Goal: Entertainment & Leisure: Consume media (video, audio)

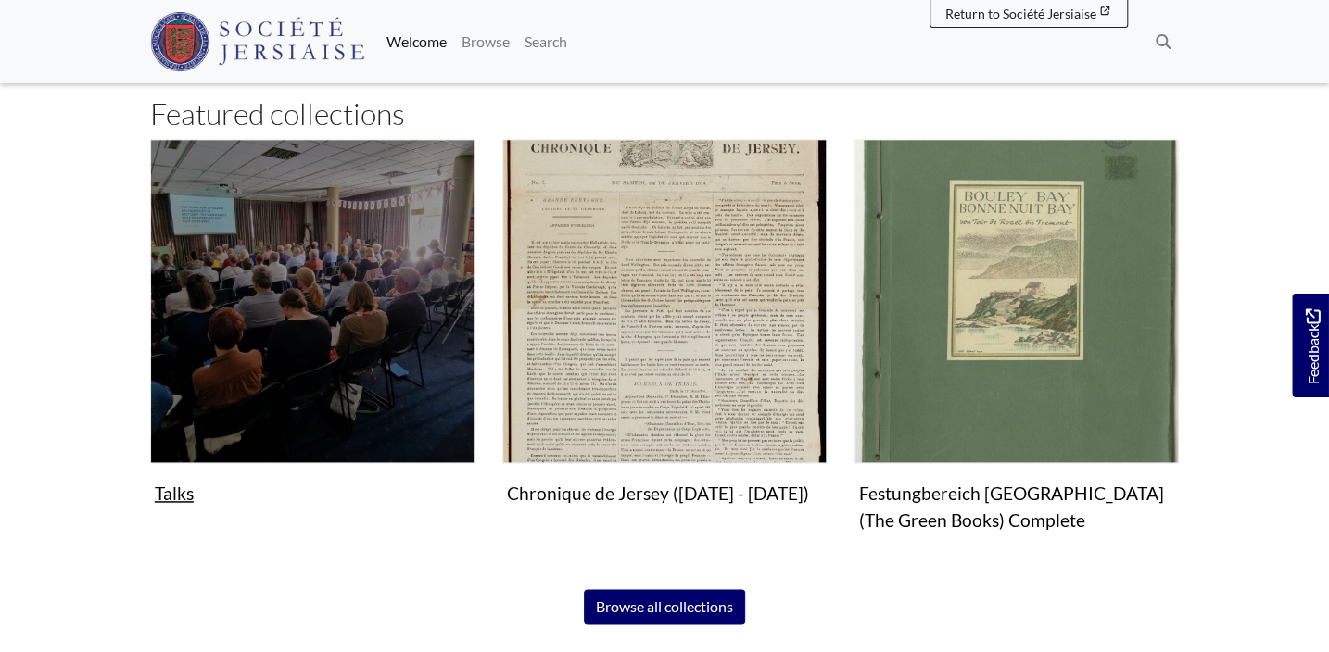
scroll to position [1094, 0]
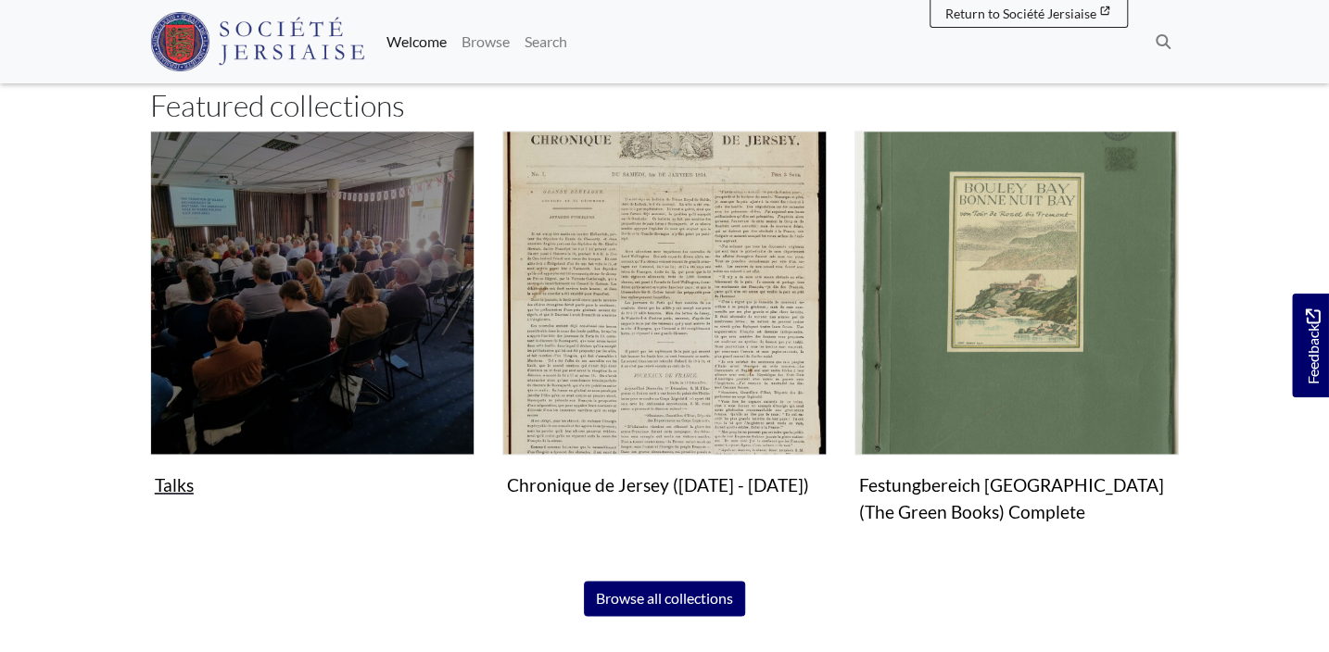
click at [306, 283] on img "Subcollection" at bounding box center [312, 293] width 324 height 324
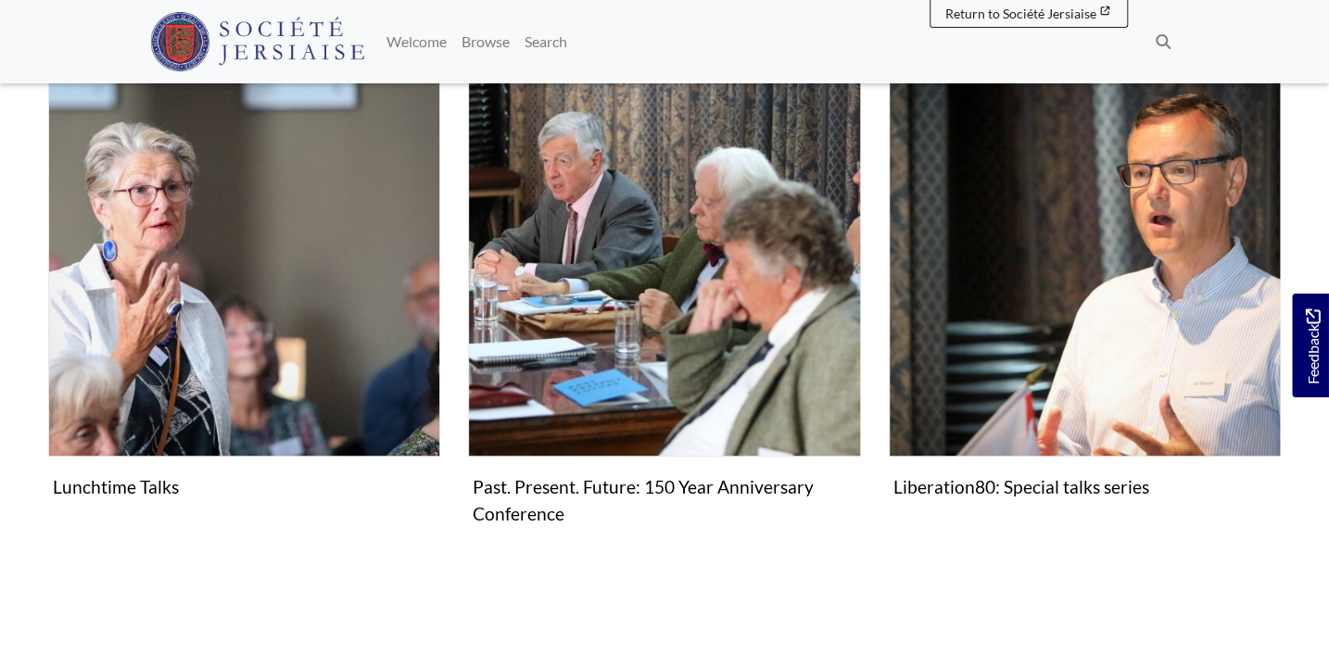
scroll to position [336, 0]
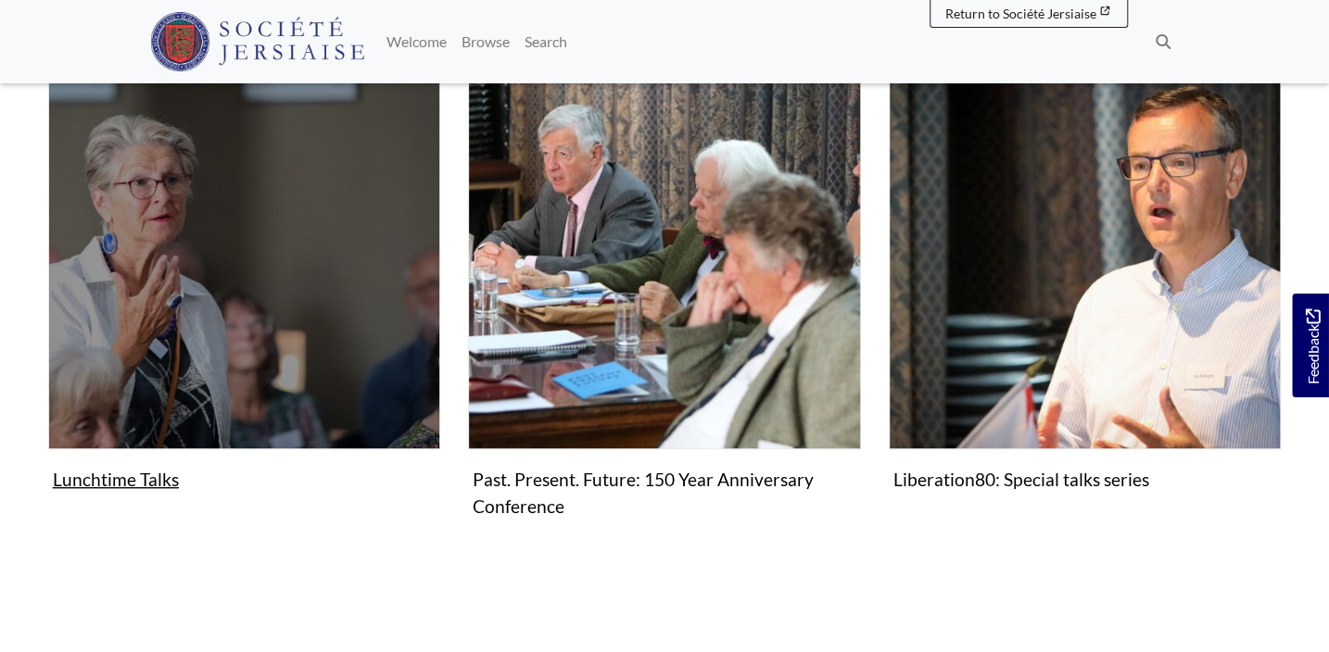
click at [120, 481] on figure "Lunchtime Talks Collection" at bounding box center [244, 277] width 392 height 441
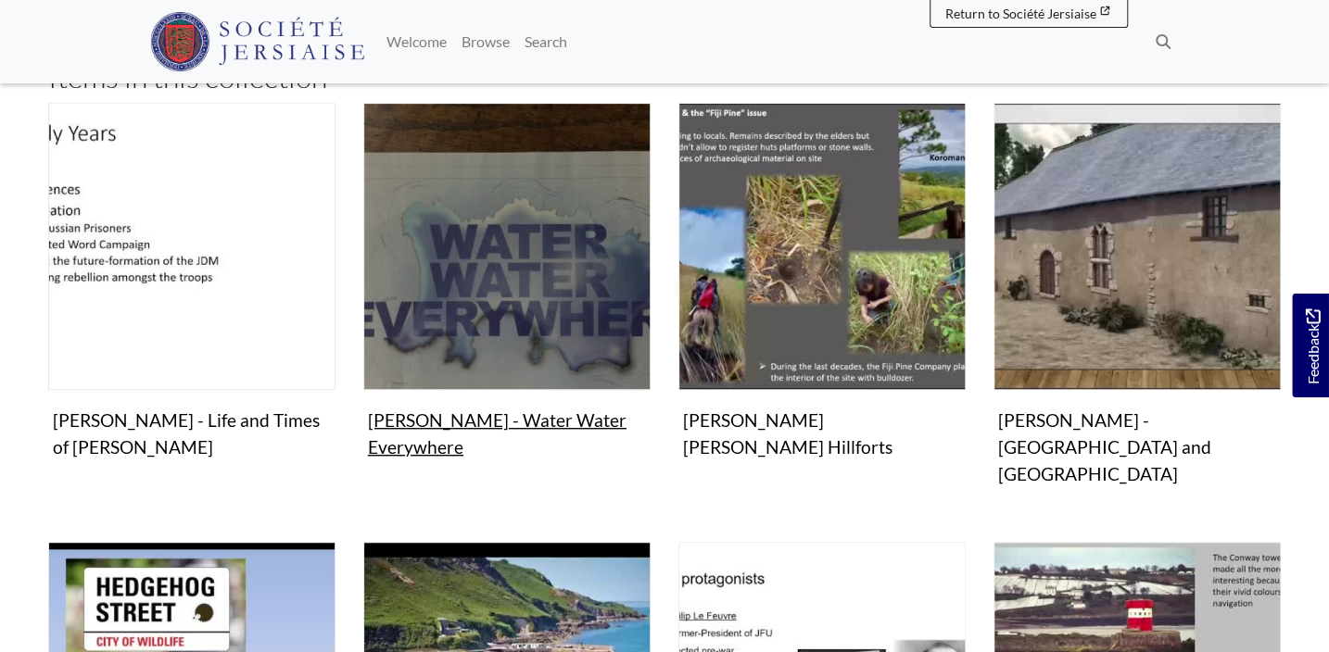
scroll to position [421, 0]
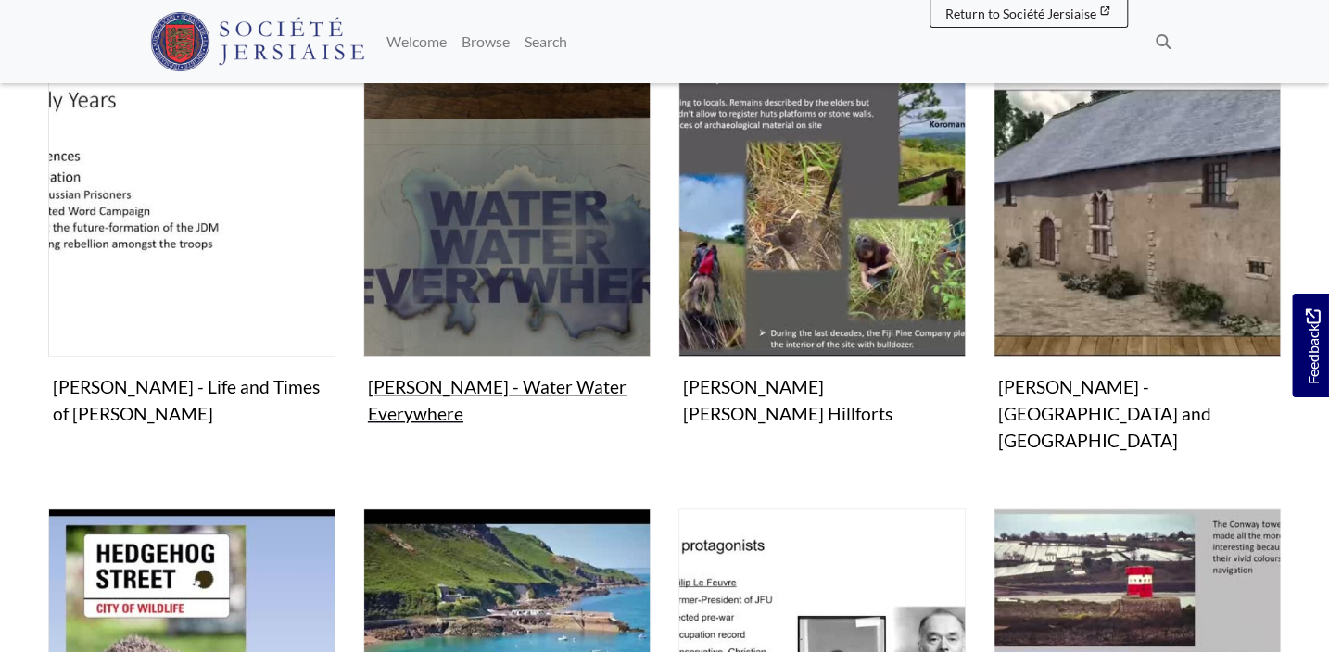
click at [416, 381] on figure "Video & audio [PERSON_NAME] - Water Water Everywhere Video" at bounding box center [506, 250] width 287 height 363
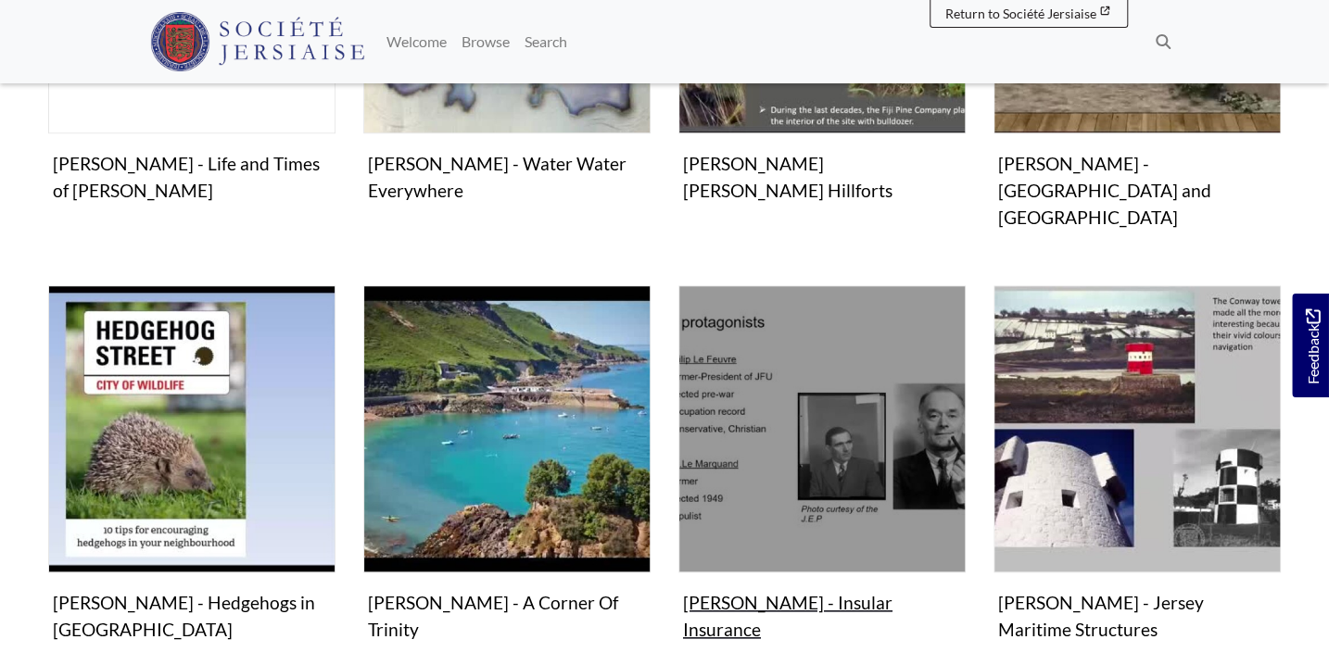
scroll to position [758, 0]
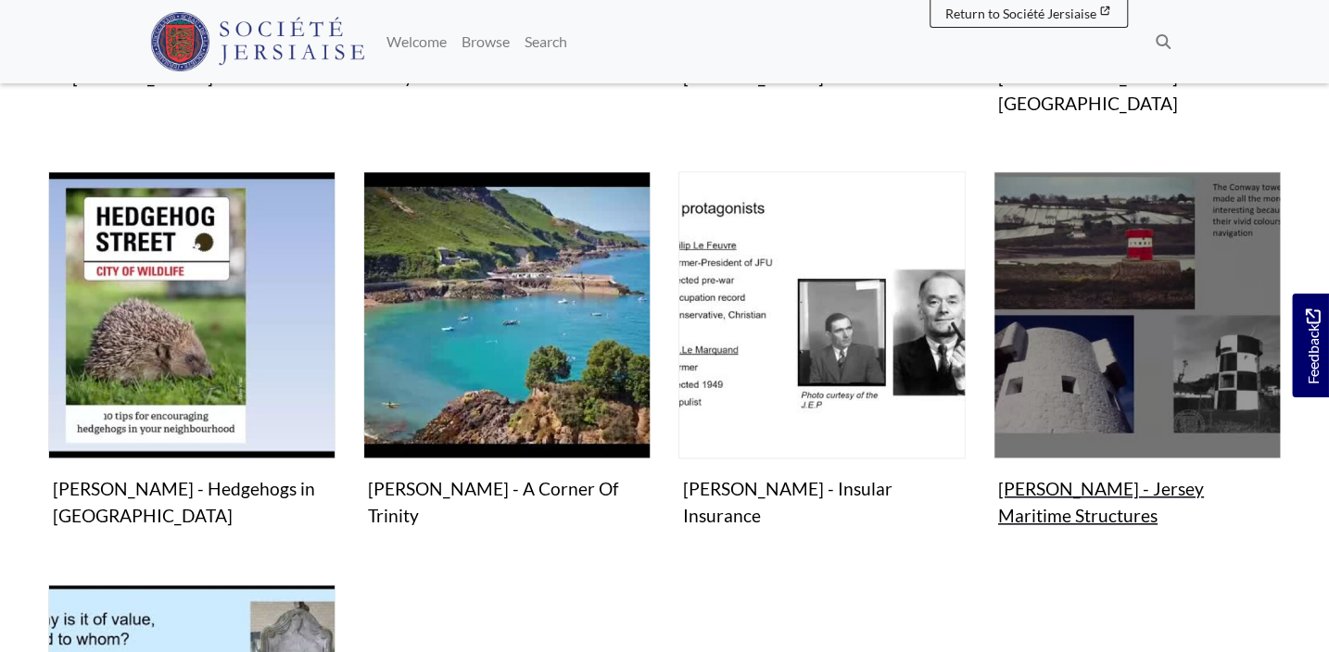
click at [1078, 466] on figure "Video & audio [PERSON_NAME] - Jersey Maritime Structures Video" at bounding box center [1136, 352] width 287 height 363
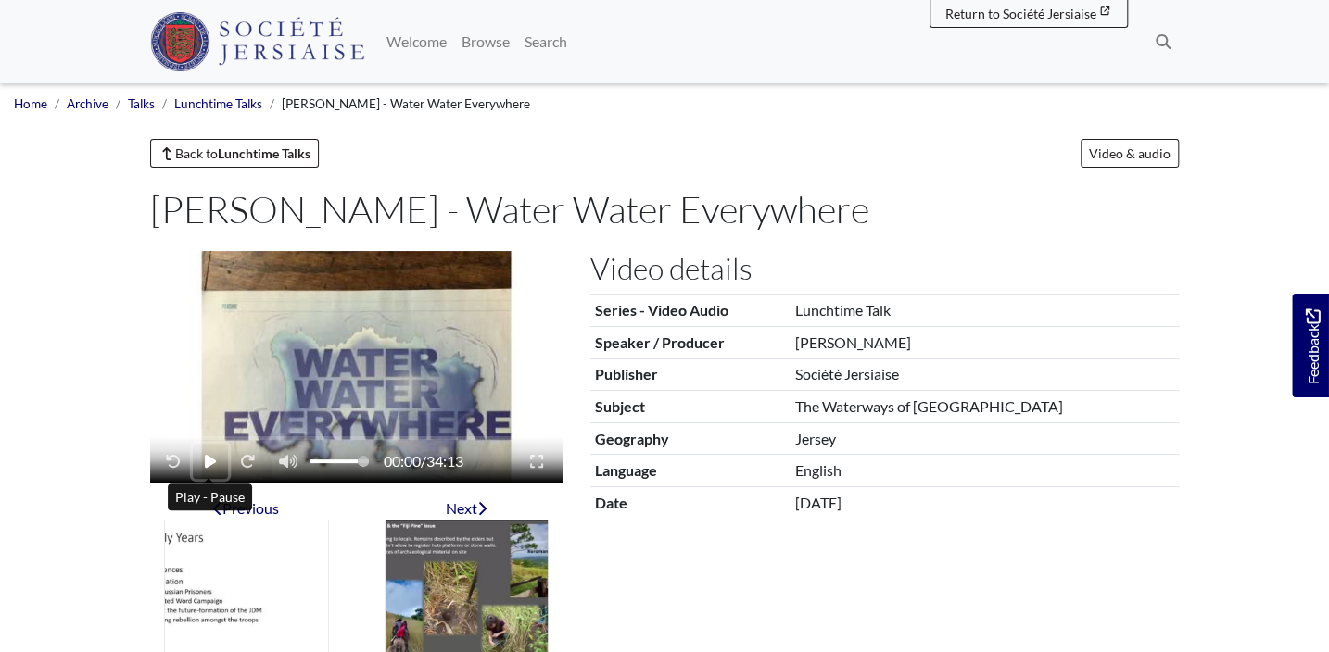
click at [209, 462] on icon "Play - Pause" at bounding box center [210, 461] width 11 height 13
click at [287, 434] on div "00:32 / 34:13" at bounding box center [356, 437] width 412 height 91
click at [278, 438] on div "Video player" at bounding box center [356, 438] width 375 height 4
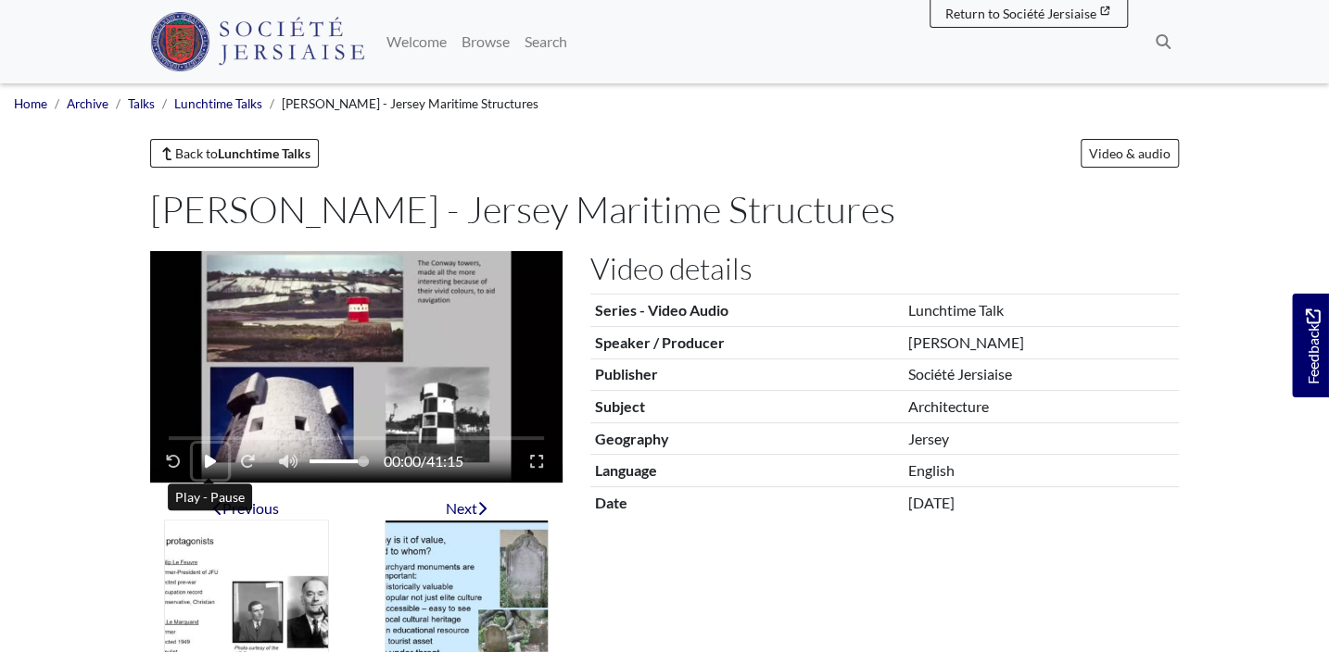
click at [202, 459] on button "Play - Pause" at bounding box center [210, 461] width 35 height 35
click at [207, 439] on div "Video player" at bounding box center [356, 438] width 375 height 4
click at [249, 436] on div "Video player" at bounding box center [356, 438] width 375 height 4
click at [287, 432] on div "08:56 / 41:15" at bounding box center [356, 437] width 412 height 91
click at [292, 436] on div "Video player" at bounding box center [356, 438] width 375 height 4
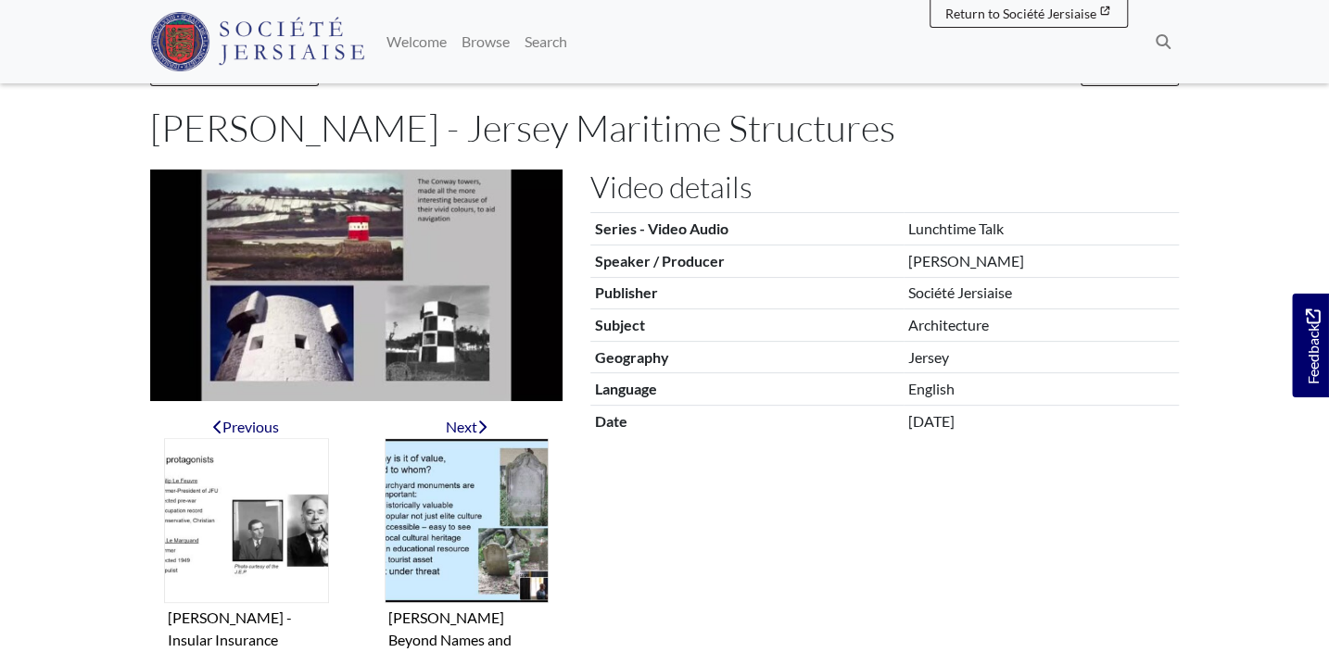
scroll to position [83, 0]
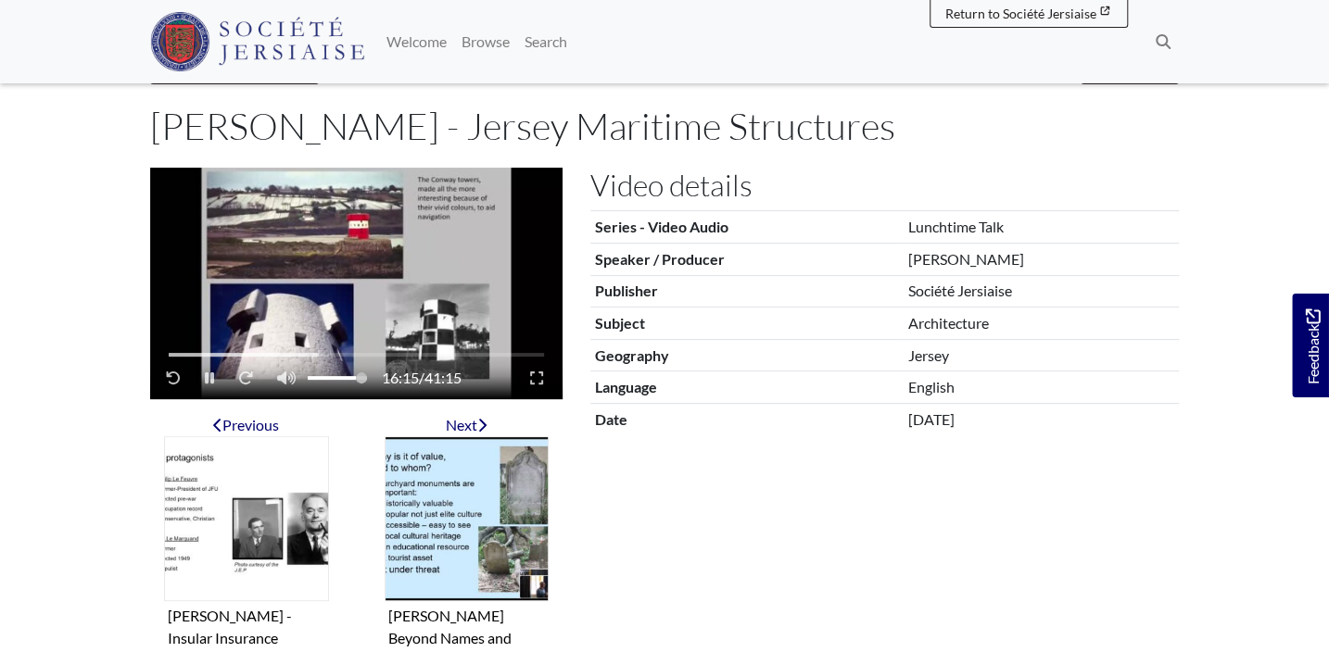
click at [333, 353] on div "Video player" at bounding box center [356, 355] width 375 height 4
click at [353, 354] on div "Video player" at bounding box center [356, 355] width 375 height 4
click at [381, 353] on div "Video player" at bounding box center [356, 355] width 375 height 4
click at [422, 353] on div "Video player" at bounding box center [356, 355] width 375 height 4
click at [462, 353] on div "Video player" at bounding box center [356, 355] width 375 height 4
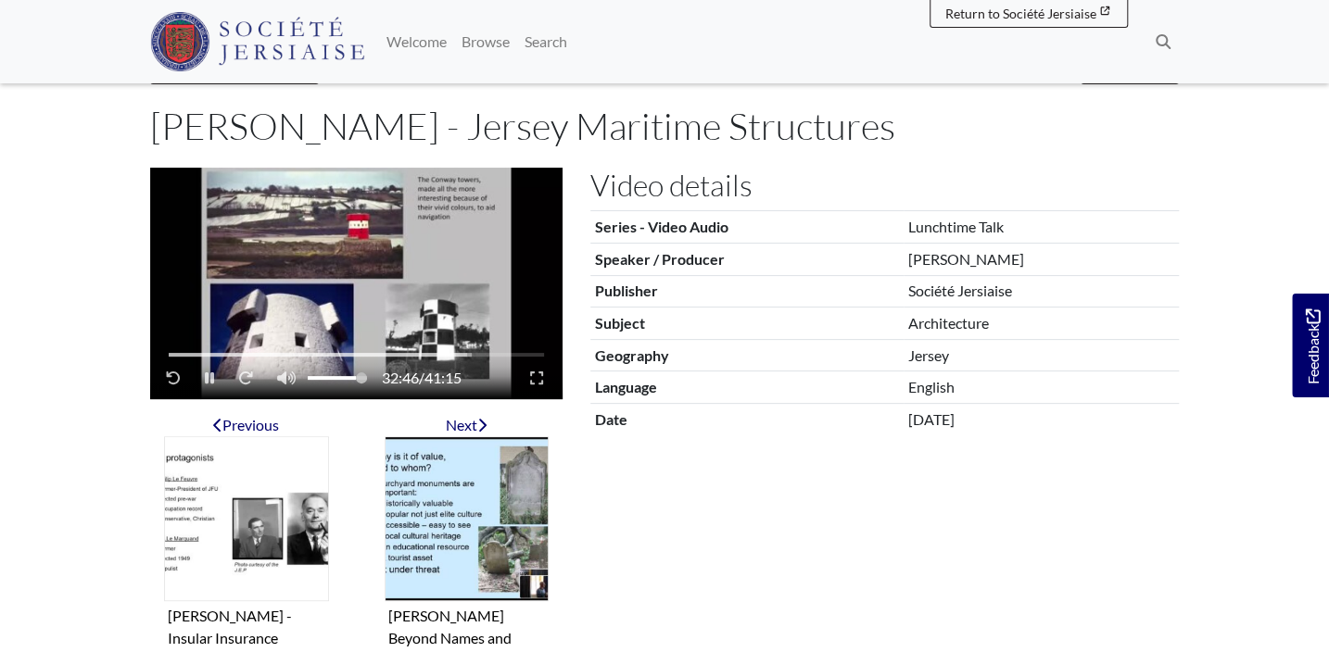
click at [452, 353] on div "Video player" at bounding box center [318, 355] width 298 height 4
click at [444, 353] on div "Video player" at bounding box center [311, 355] width 284 height 4
click at [458, 353] on div "Video player" at bounding box center [356, 355] width 375 height 4
click at [450, 355] on div "Video player" at bounding box center [314, 355] width 291 height 4
click at [455, 355] on div "Video player" at bounding box center [313, 355] width 288 height 4
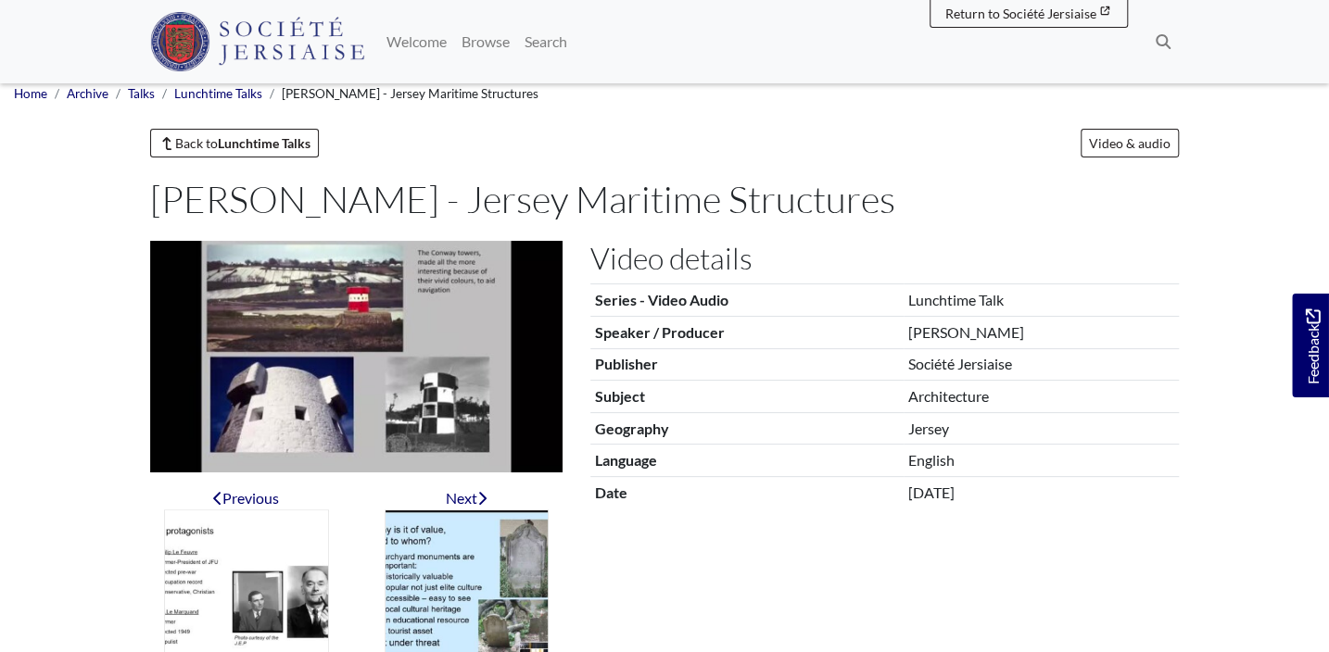
scroll to position [0, 0]
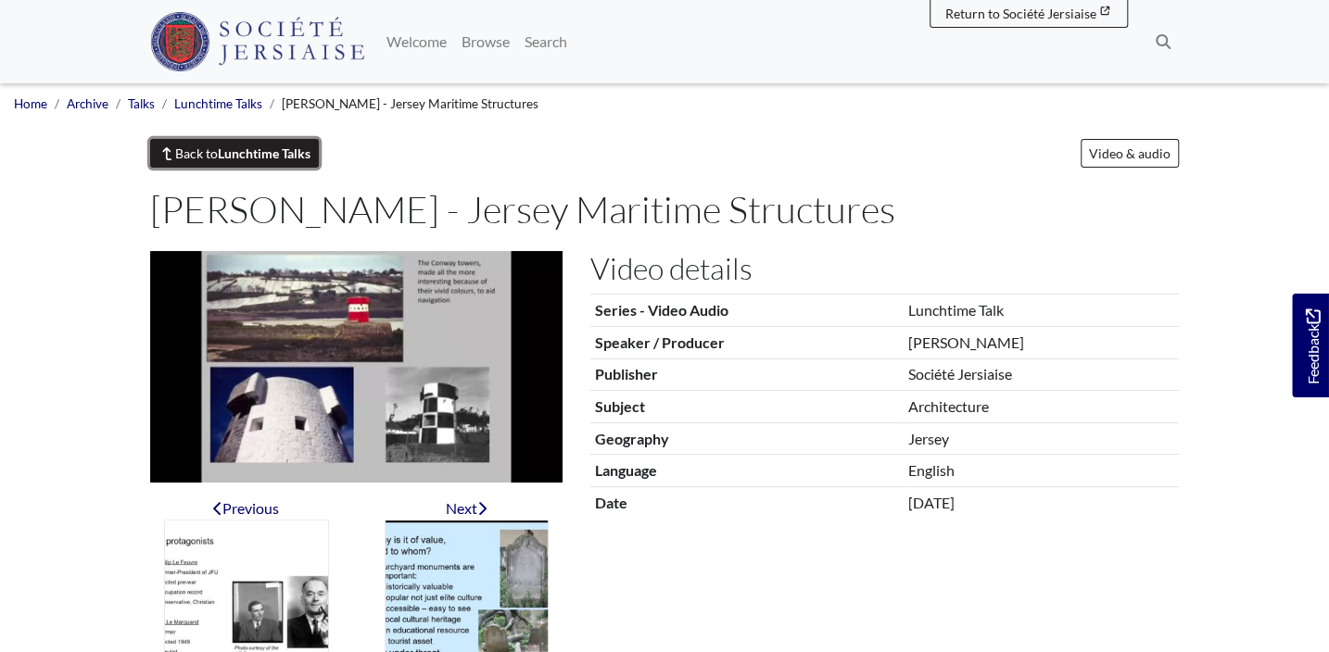
click at [232, 152] on strong "Lunchtime Talks" at bounding box center [264, 153] width 93 height 16
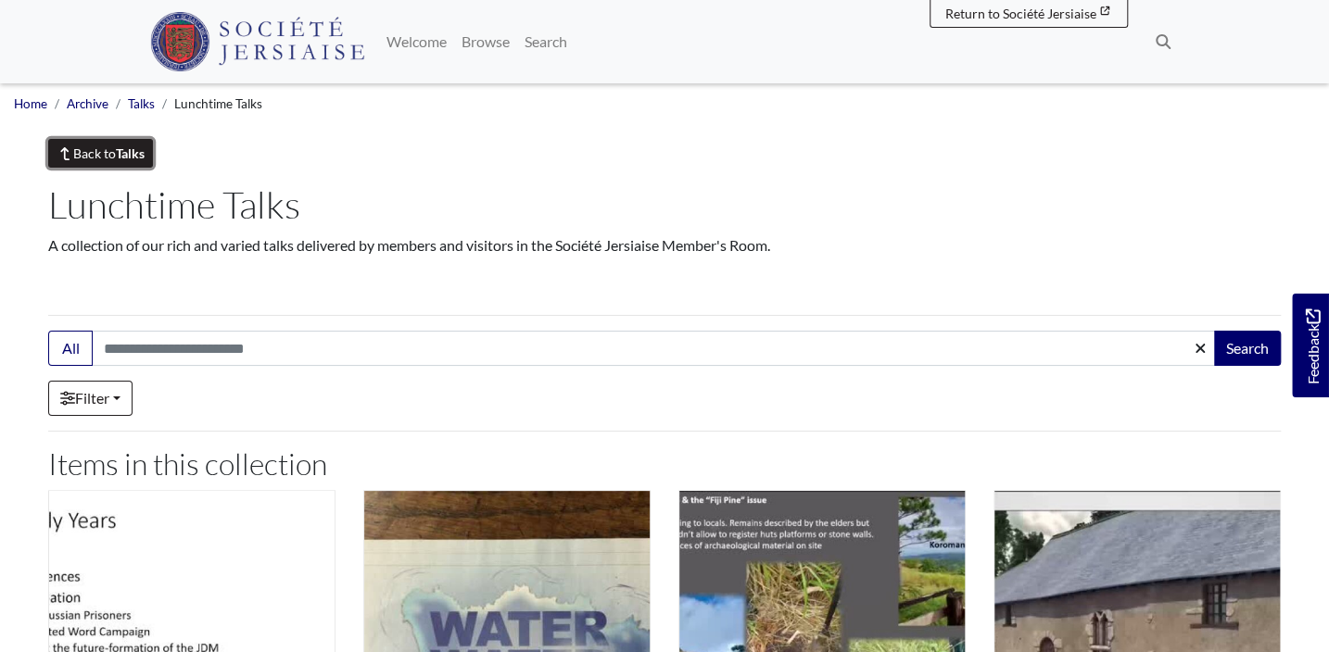
click at [96, 149] on link "Back to Talks" at bounding box center [100, 153] width 105 height 29
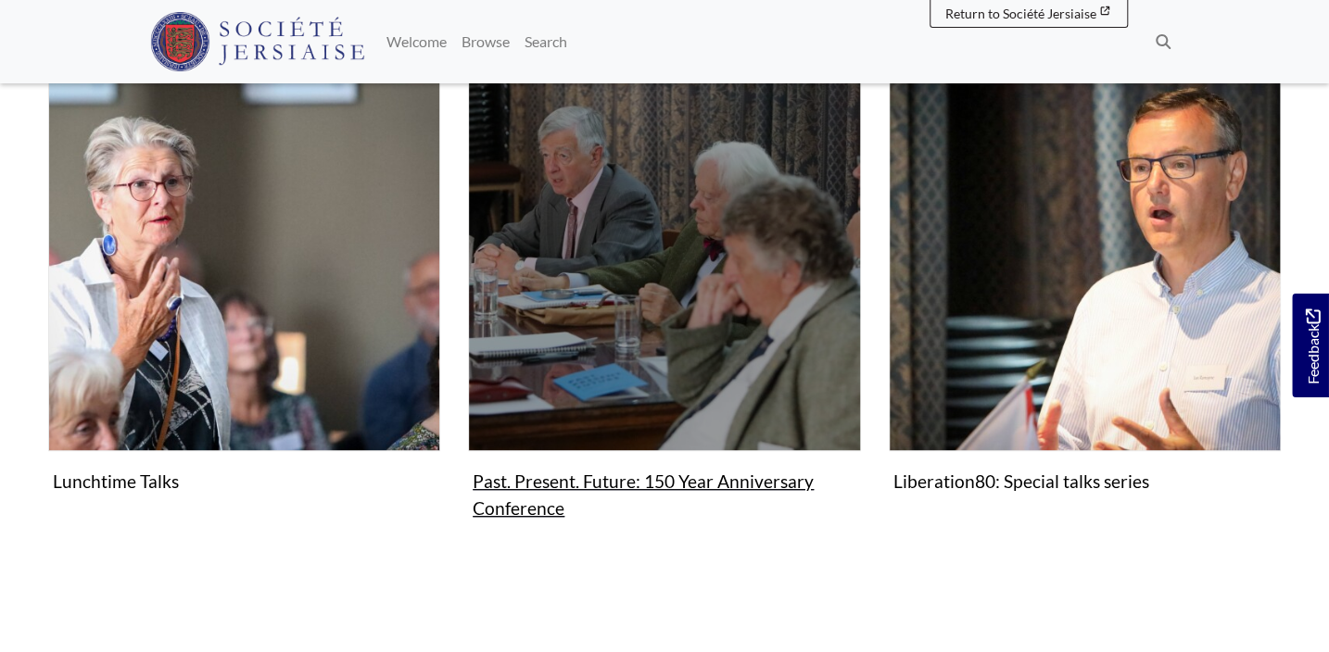
scroll to position [336, 0]
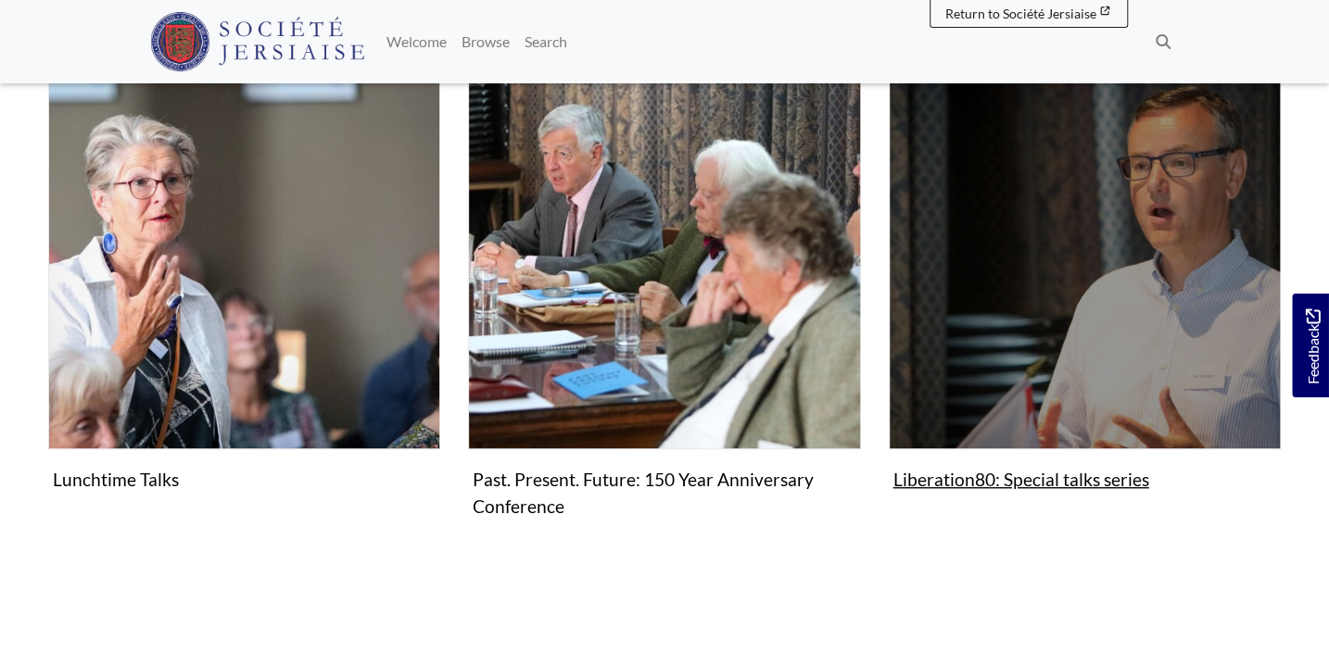
click at [935, 479] on figure "Liberation80: Special talks series Collection" at bounding box center [1085, 277] width 392 height 441
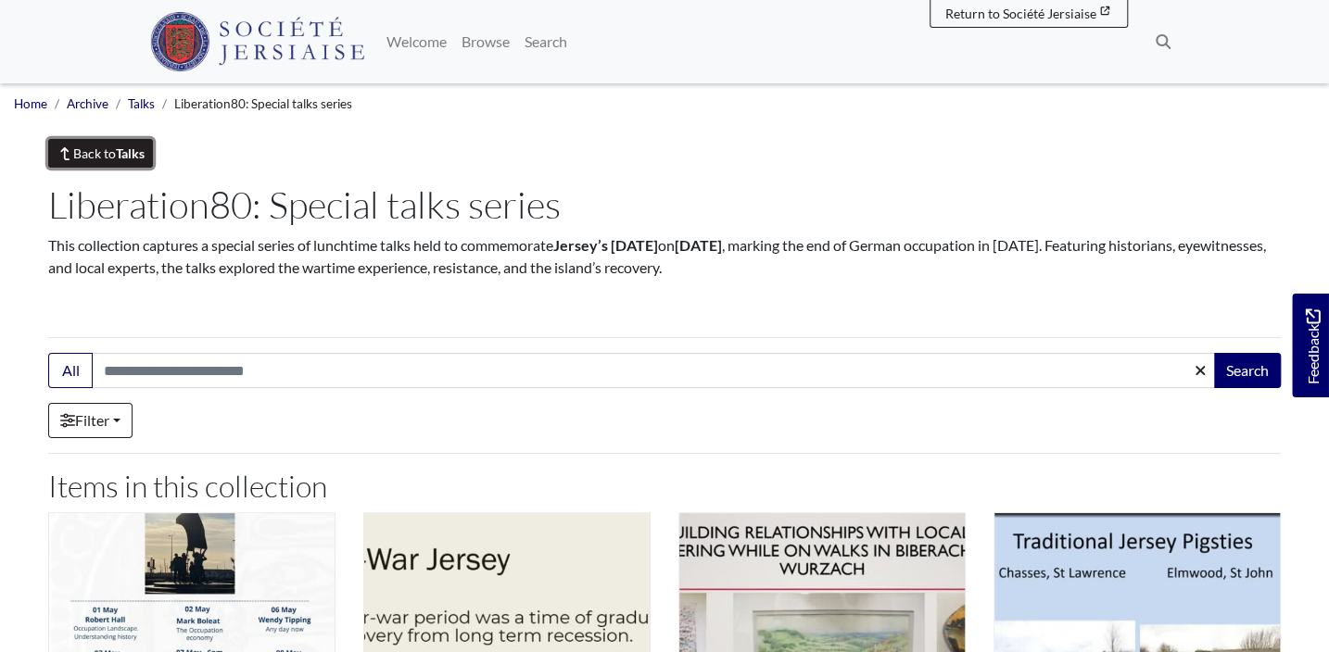
click at [103, 149] on link "Back to Talks" at bounding box center [100, 153] width 105 height 29
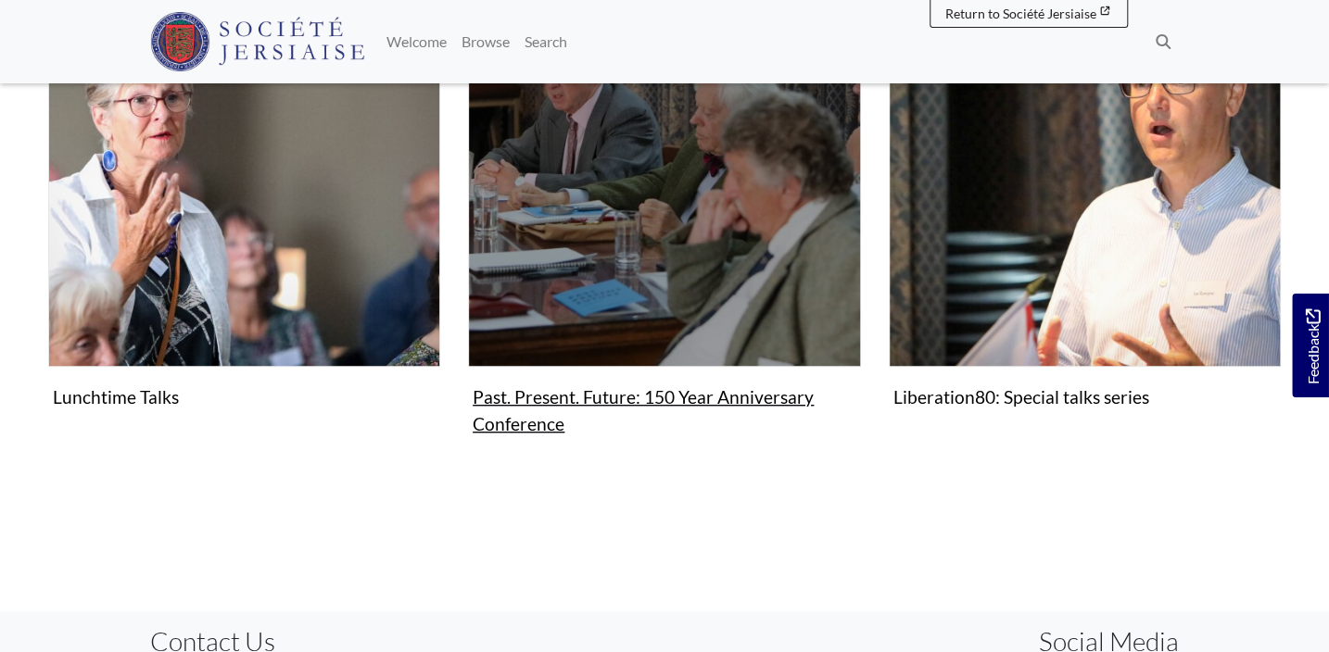
scroll to position [421, 0]
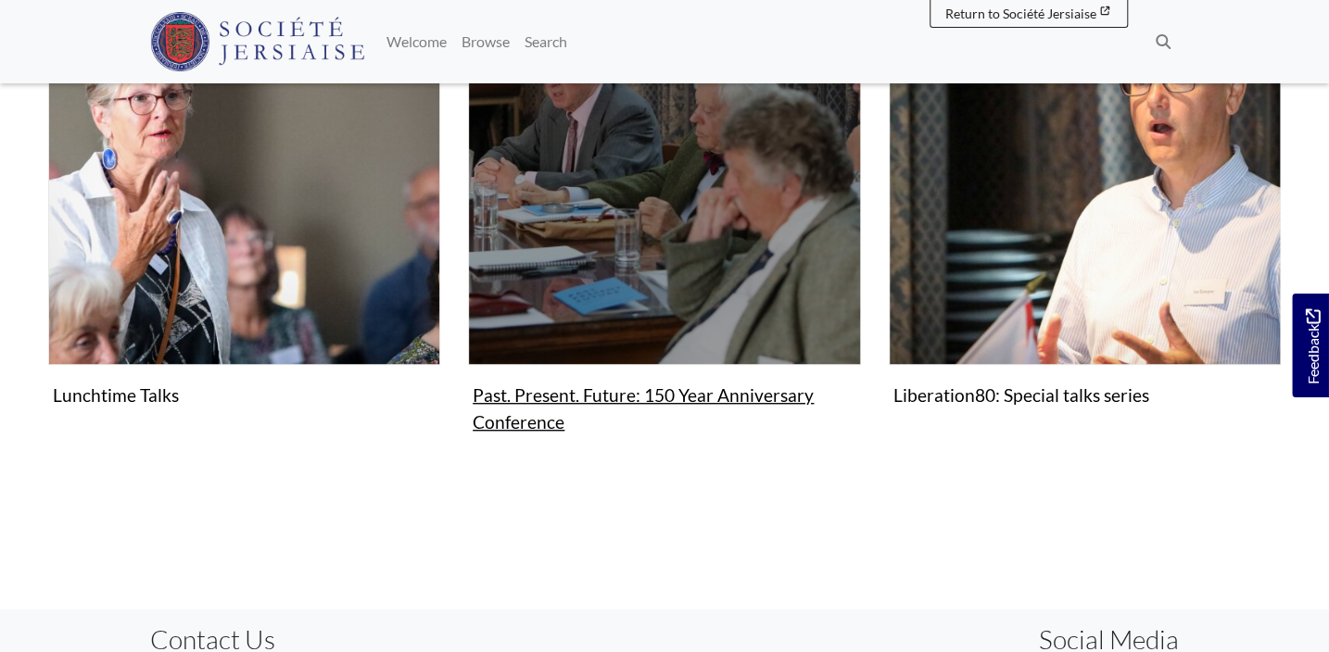
click at [680, 394] on figure "Past. Present. Future: 150 Year Anniversary Conference Collection" at bounding box center [664, 207] width 392 height 468
